Goal: Information Seeking & Learning: Find specific fact

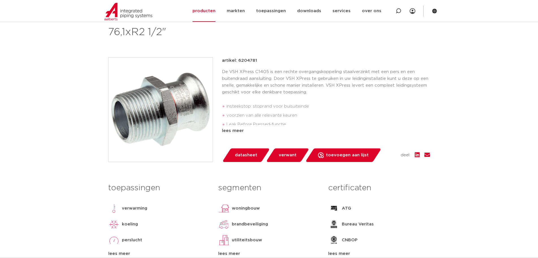
scroll to position [57, 0]
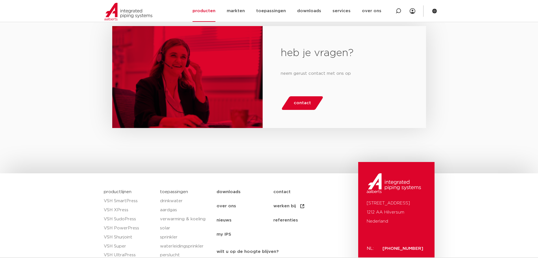
scroll to position [679, 0]
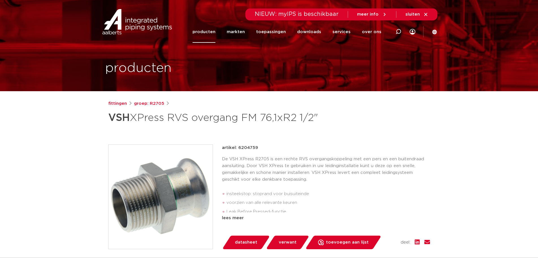
click at [245, 151] on p "artikel: 6204759" at bounding box center [240, 147] width 36 height 7
copy p "6204759"
